Goal: Information Seeking & Learning: Learn about a topic

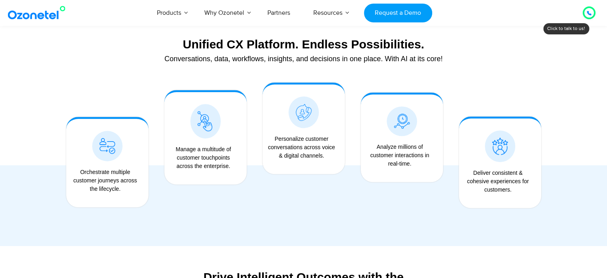
scroll to position [639, 0]
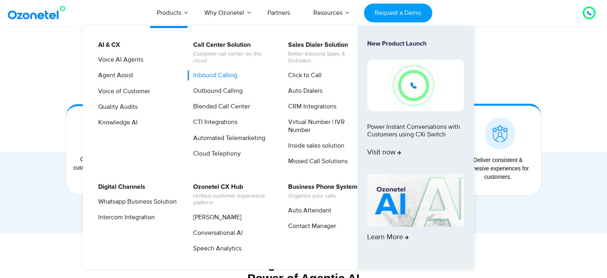
click at [223, 75] on link "Inbound Calling" at bounding box center [213, 75] width 51 height 10
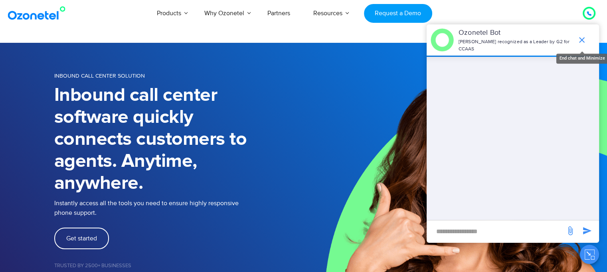
click at [583, 37] on icon "end chat or minimize" at bounding box center [582, 40] width 6 height 6
